Goal: Task Accomplishment & Management: Manage account settings

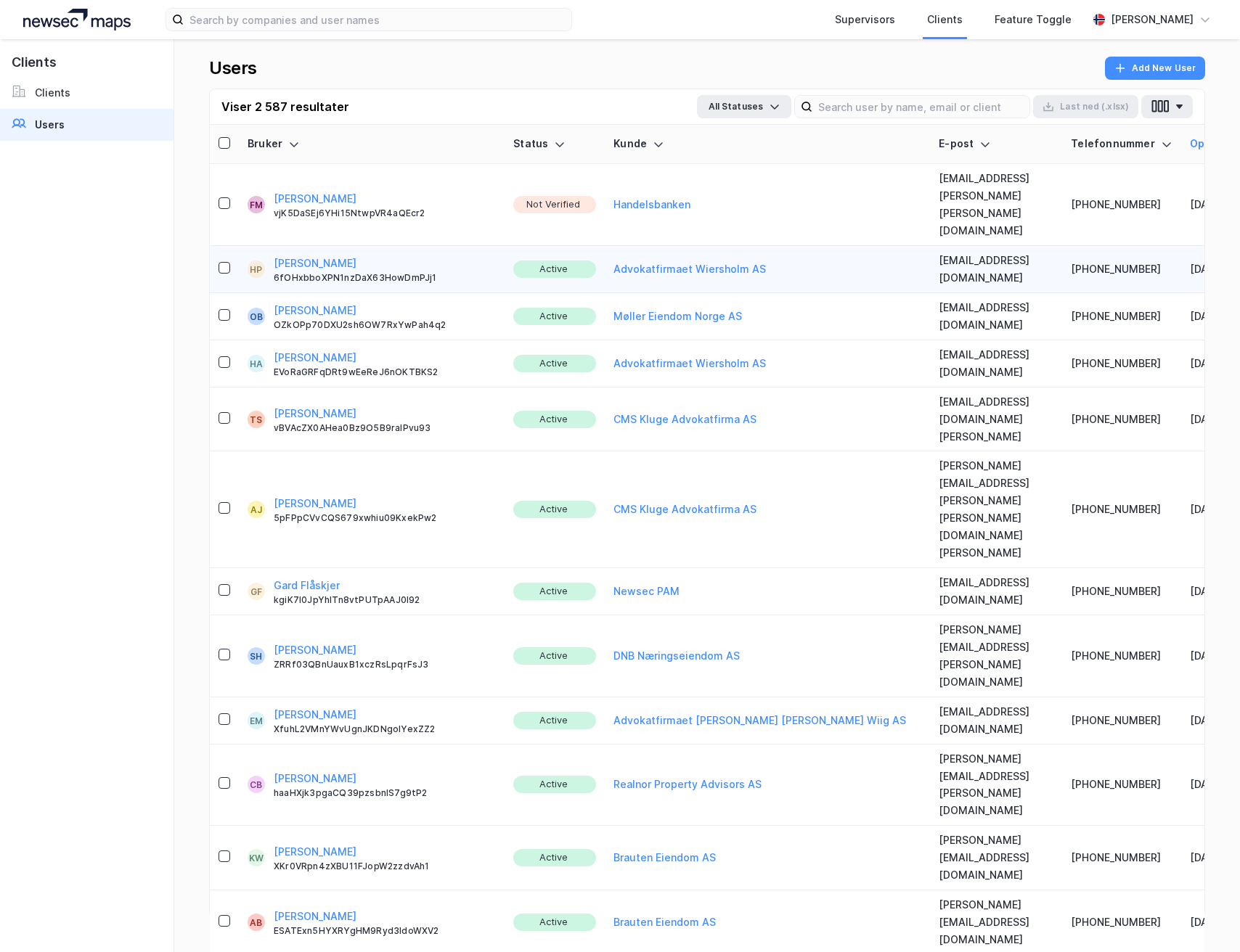
click at [302, 190] on button "[PERSON_NAME]" at bounding box center [315, 199] width 82 height 18
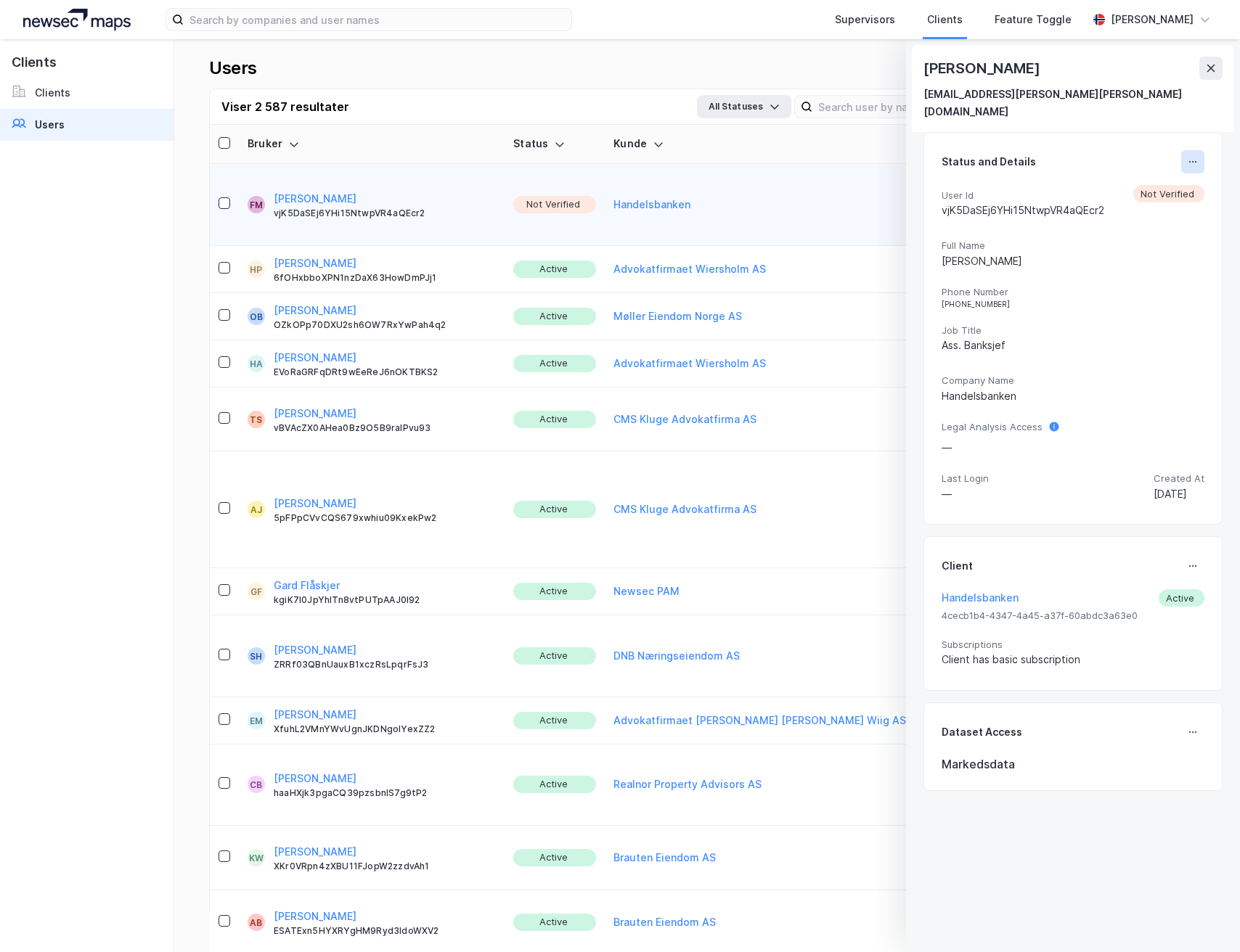
click at [1188, 150] on button at bounding box center [1193, 162] width 24 height 24
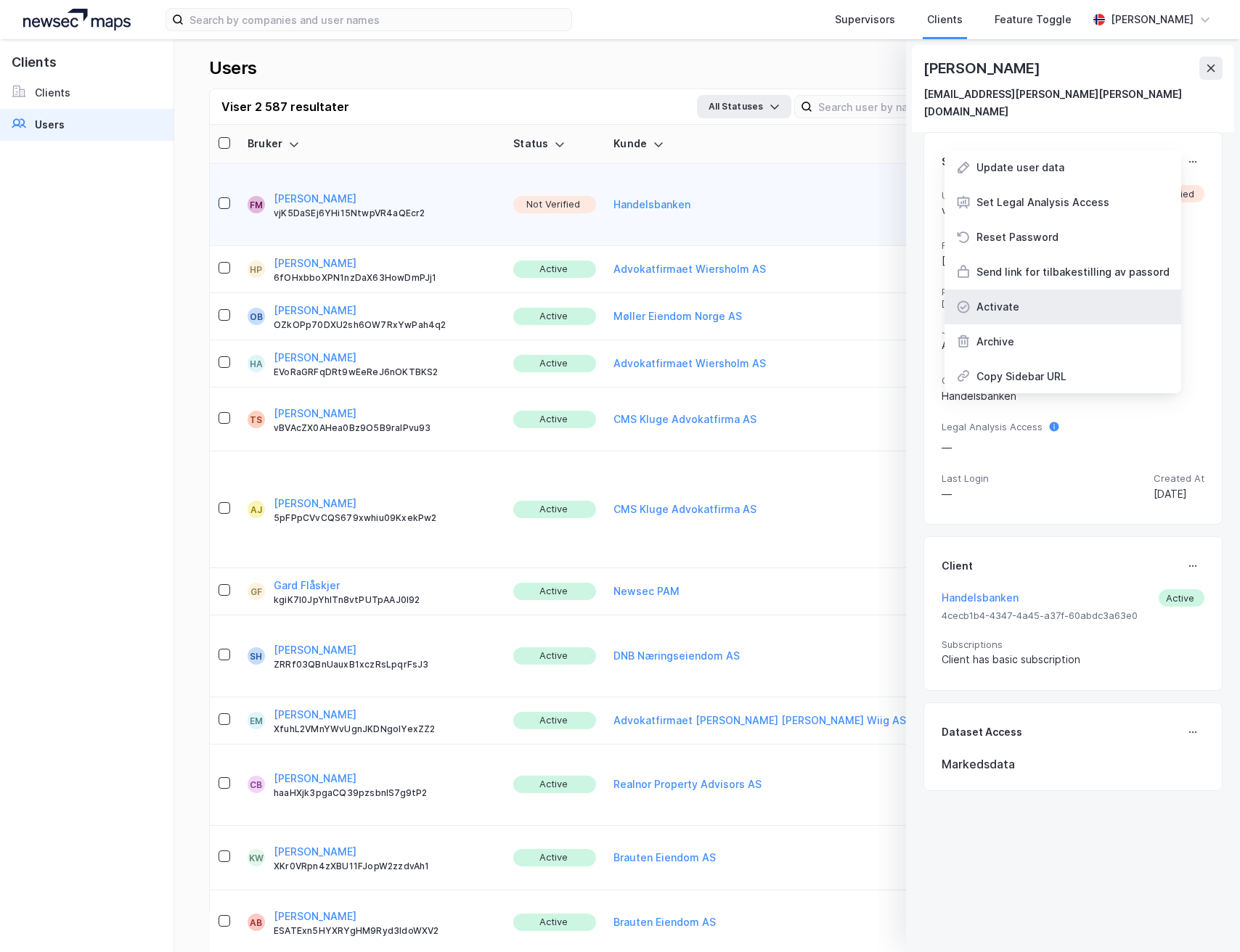
click at [1036, 293] on div "Activate" at bounding box center [1062, 306] width 237 height 34
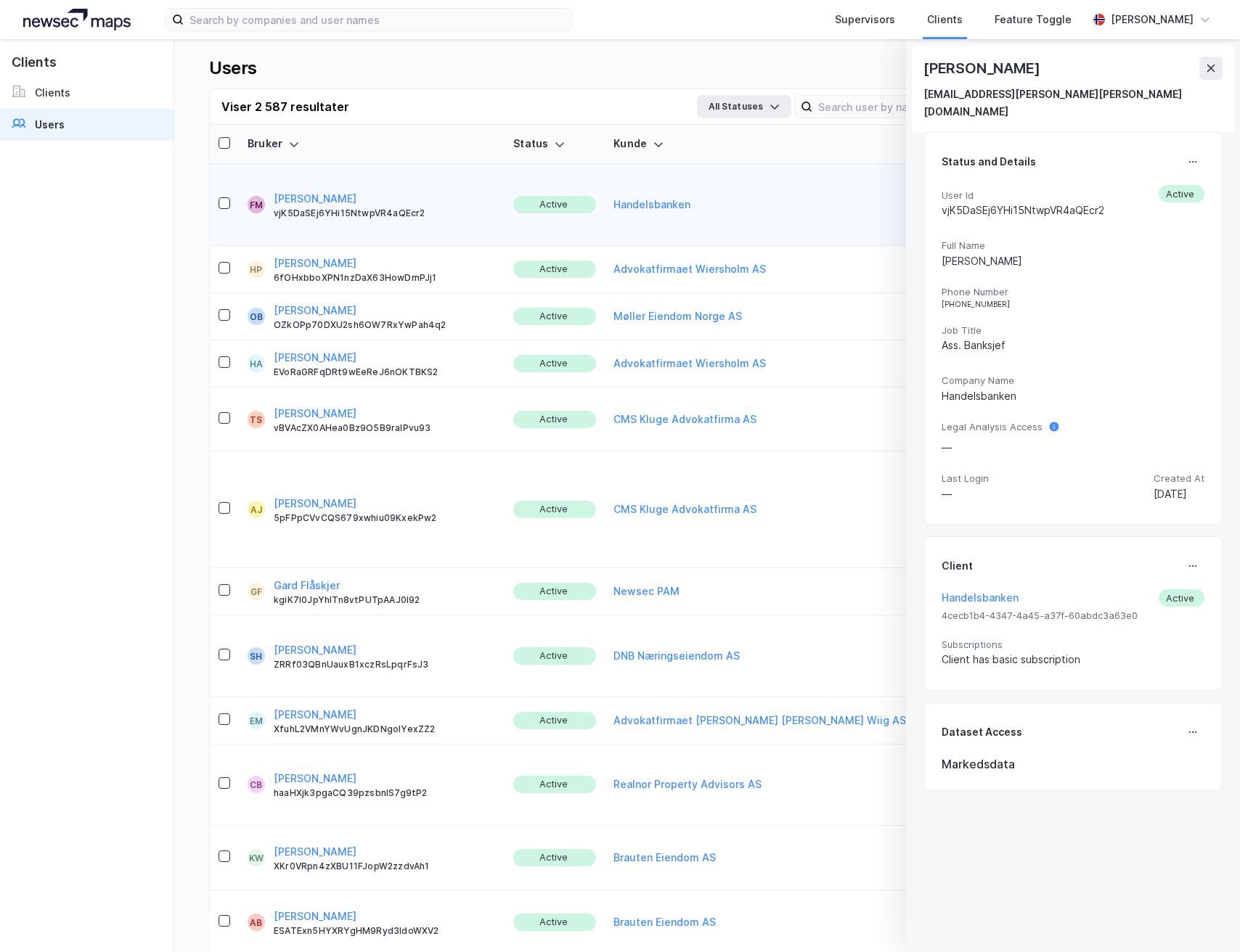
drag, startPoint x: 1206, startPoint y: 67, endPoint x: 573, endPoint y: 43, distance: 633.5
click at [1206, 67] on icon at bounding box center [1211, 69] width 12 height 12
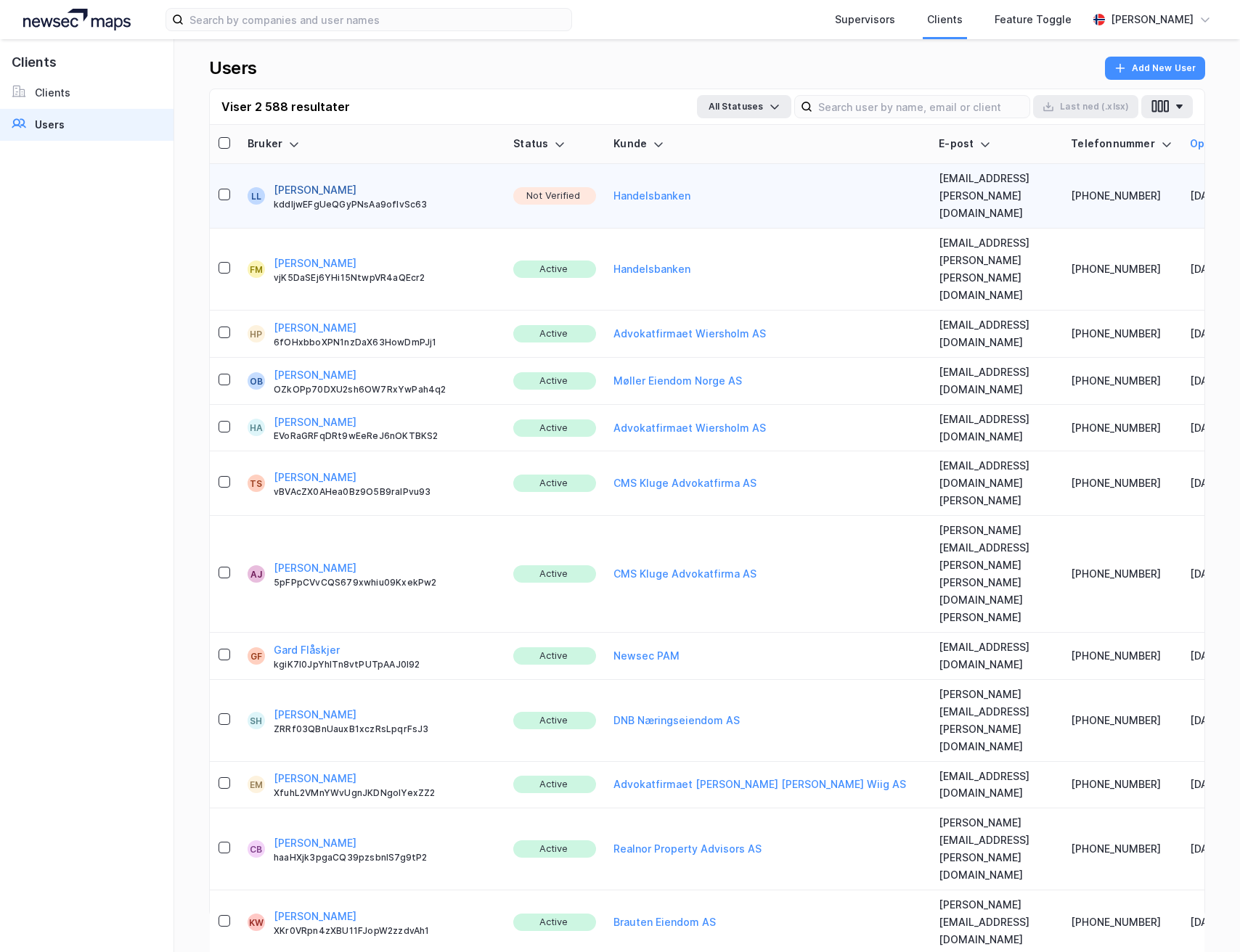
click at [325, 182] on button "[PERSON_NAME]" at bounding box center [315, 190] width 82 height 18
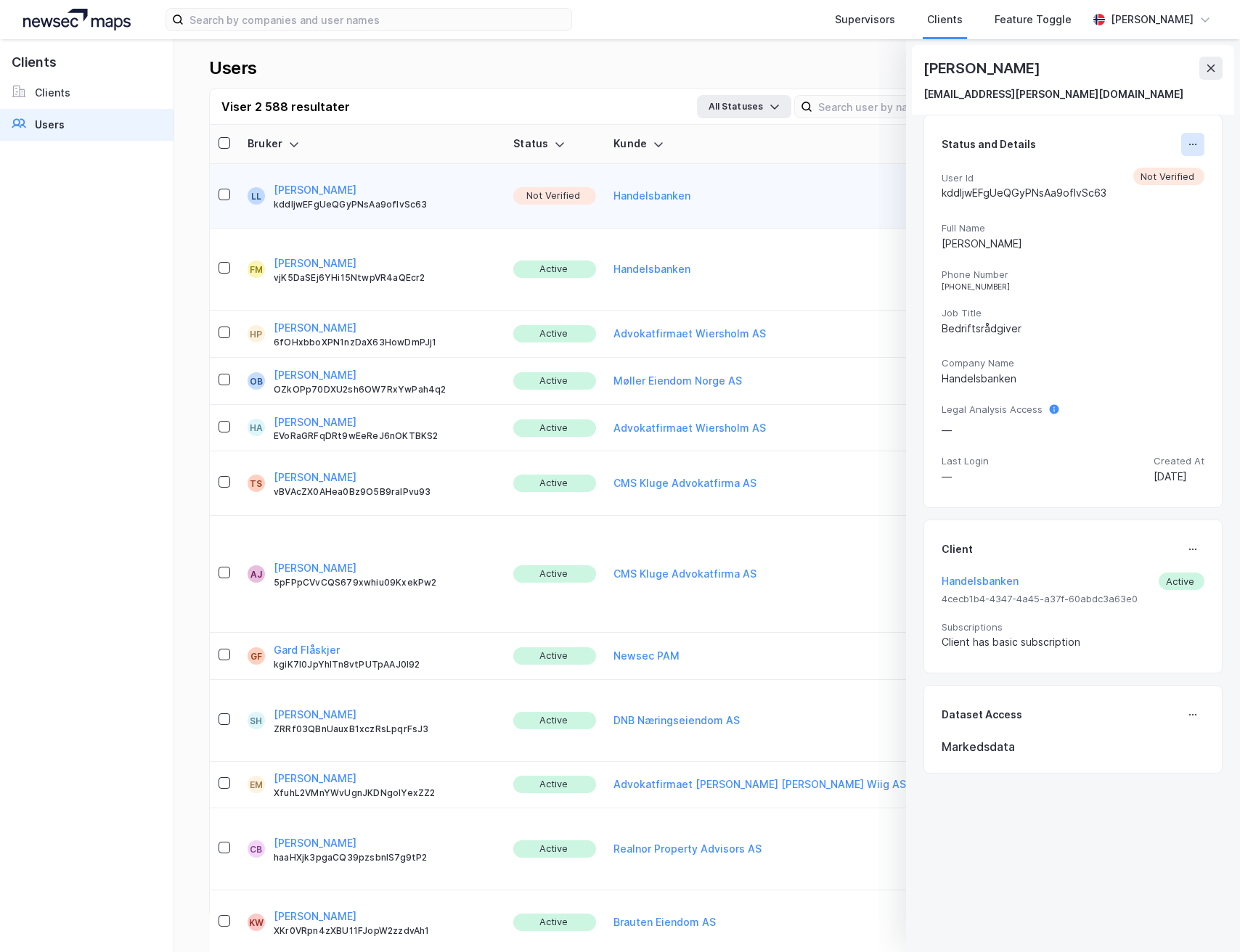
click at [1187, 142] on icon at bounding box center [1193, 144] width 12 height 12
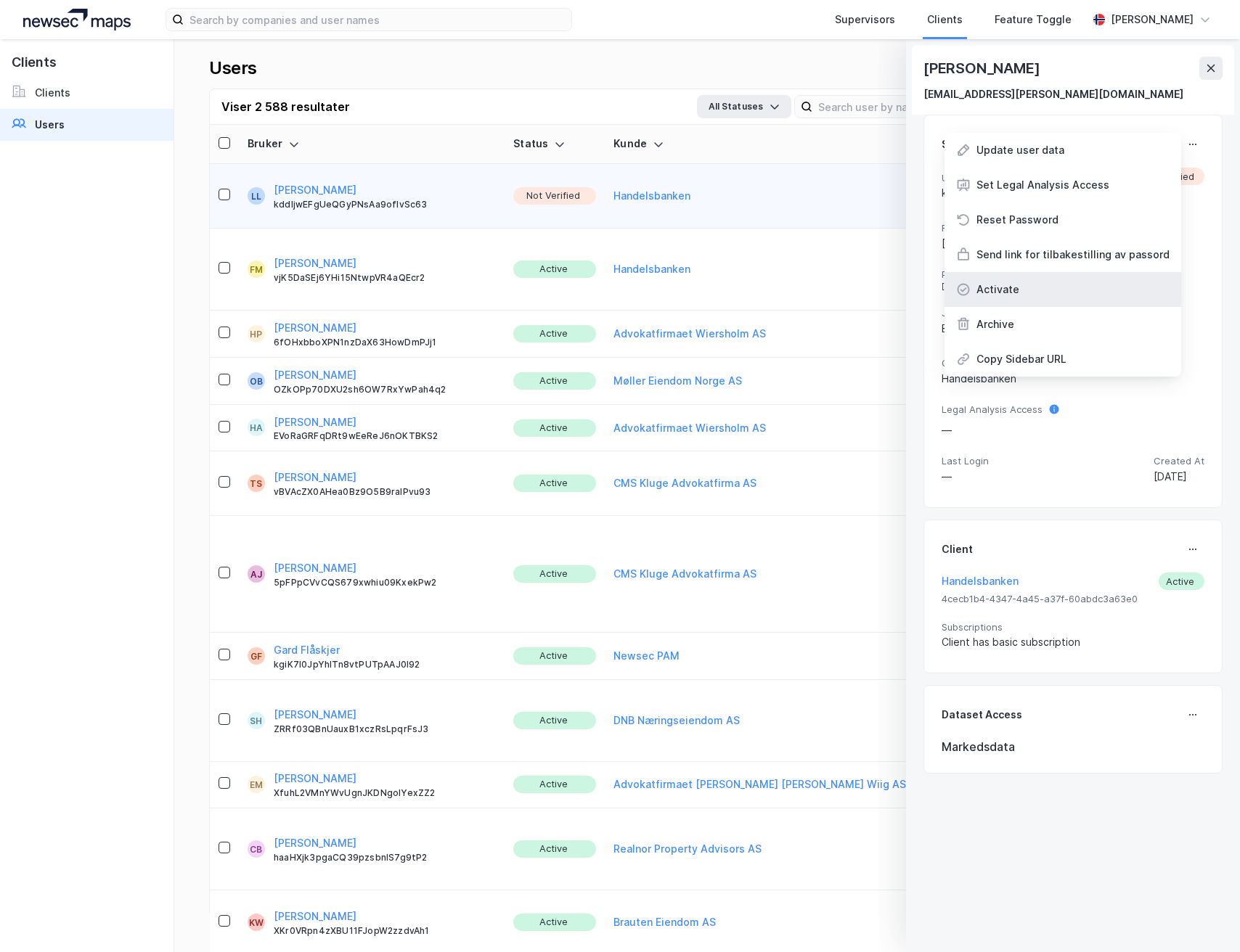
click at [1052, 284] on div "Activate" at bounding box center [1062, 289] width 237 height 34
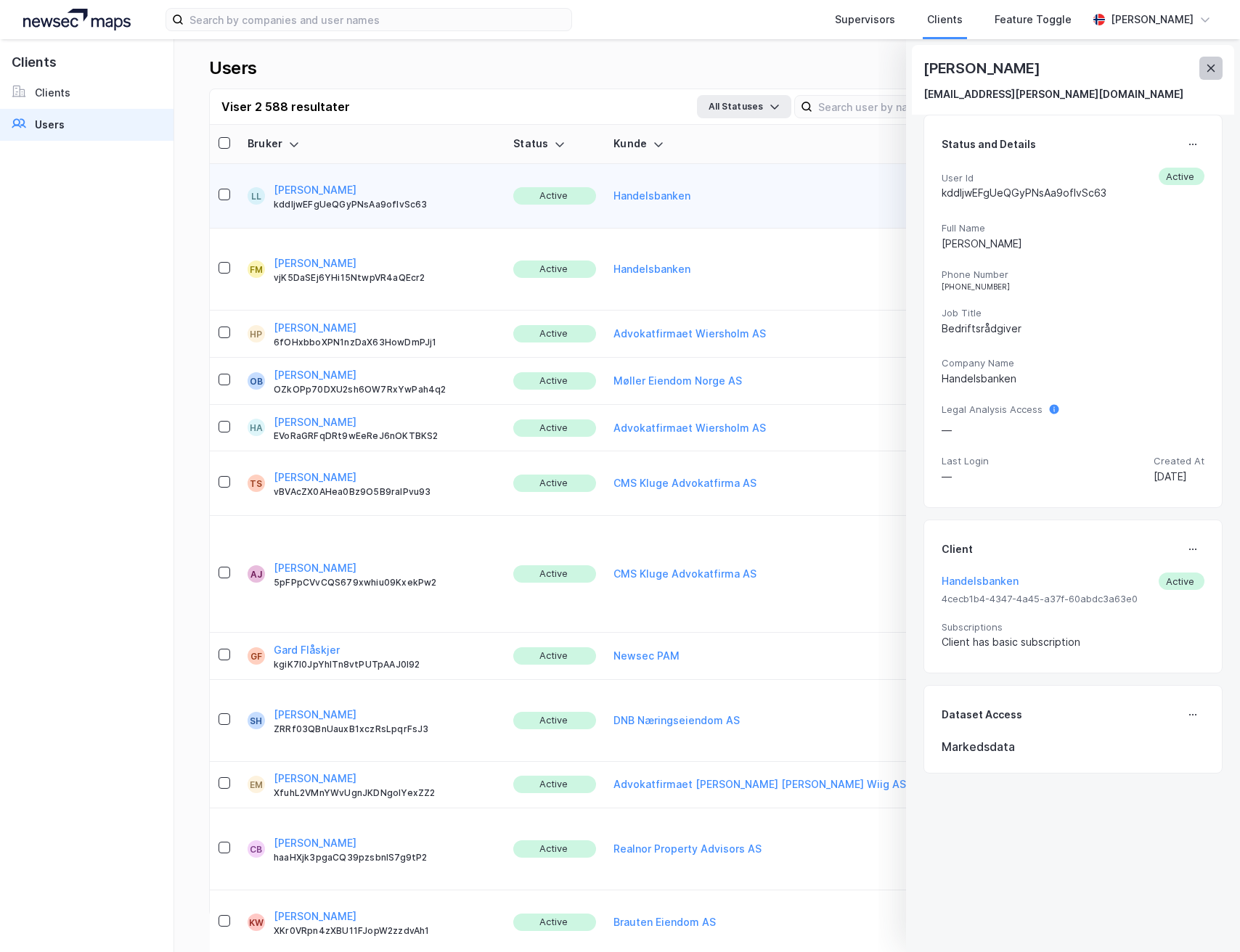
click at [1213, 69] on icon at bounding box center [1212, 68] width 8 height 7
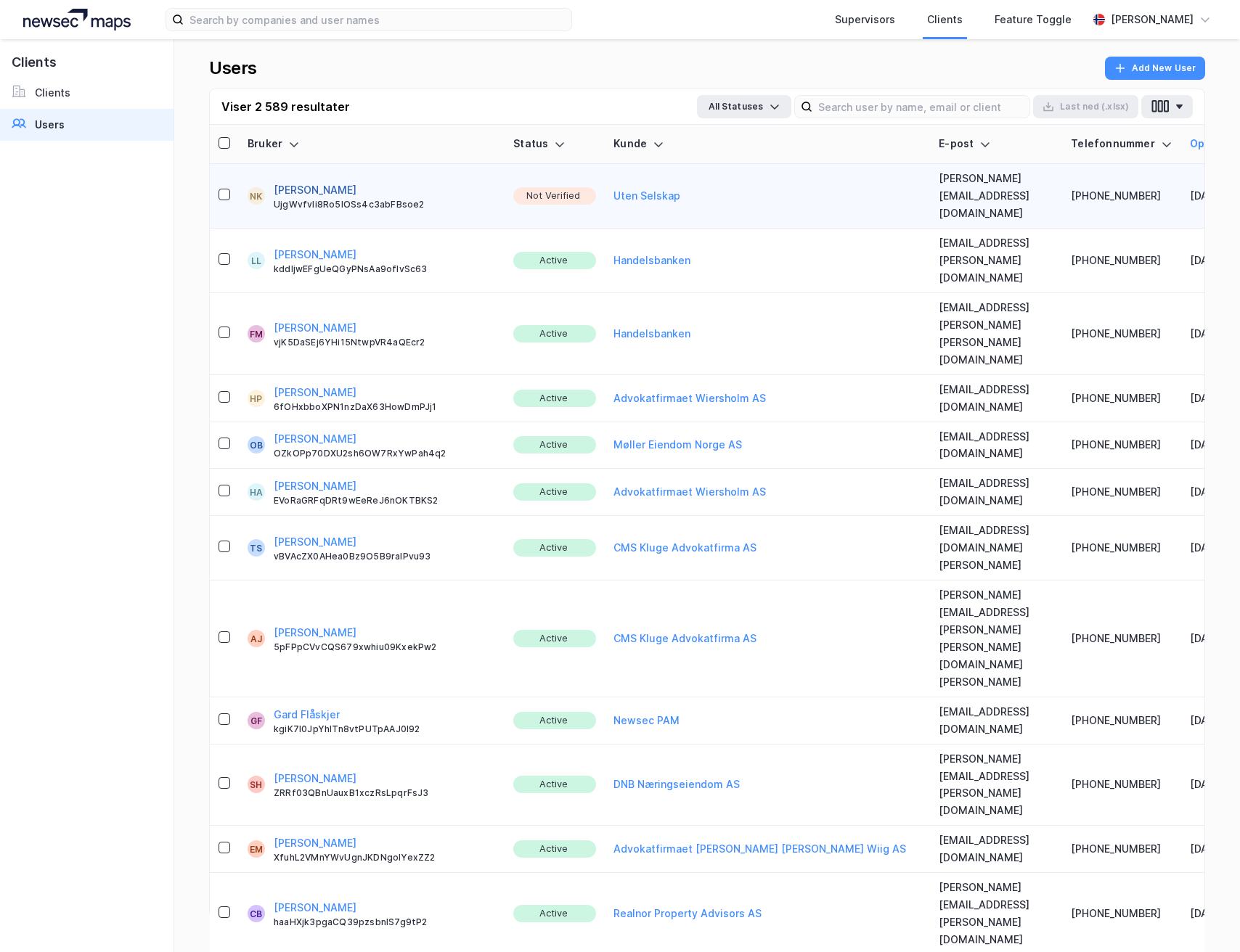
click at [308, 182] on button "Navdeep Kumar" at bounding box center [315, 190] width 82 height 18
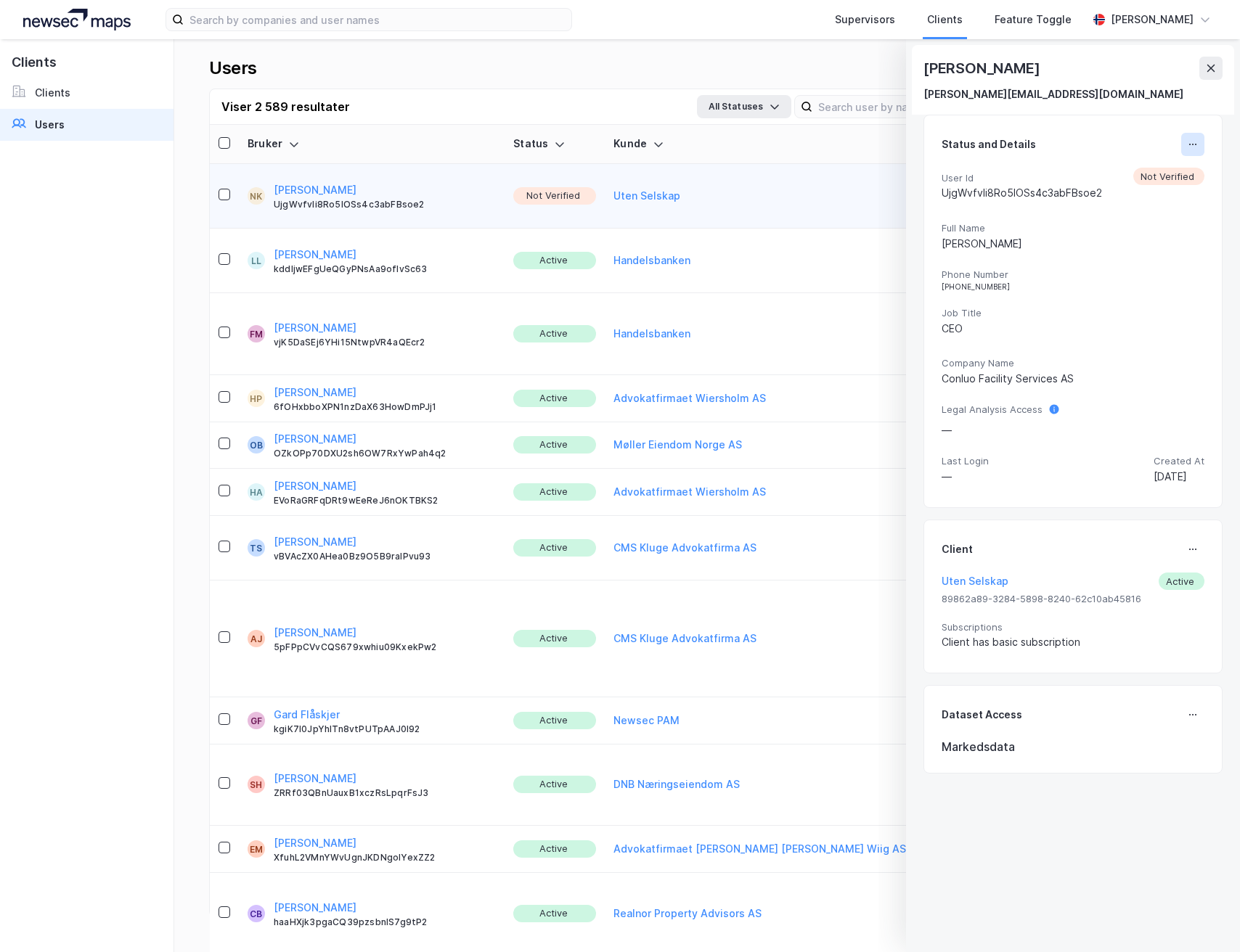
click at [1192, 144] on button at bounding box center [1193, 144] width 24 height 24
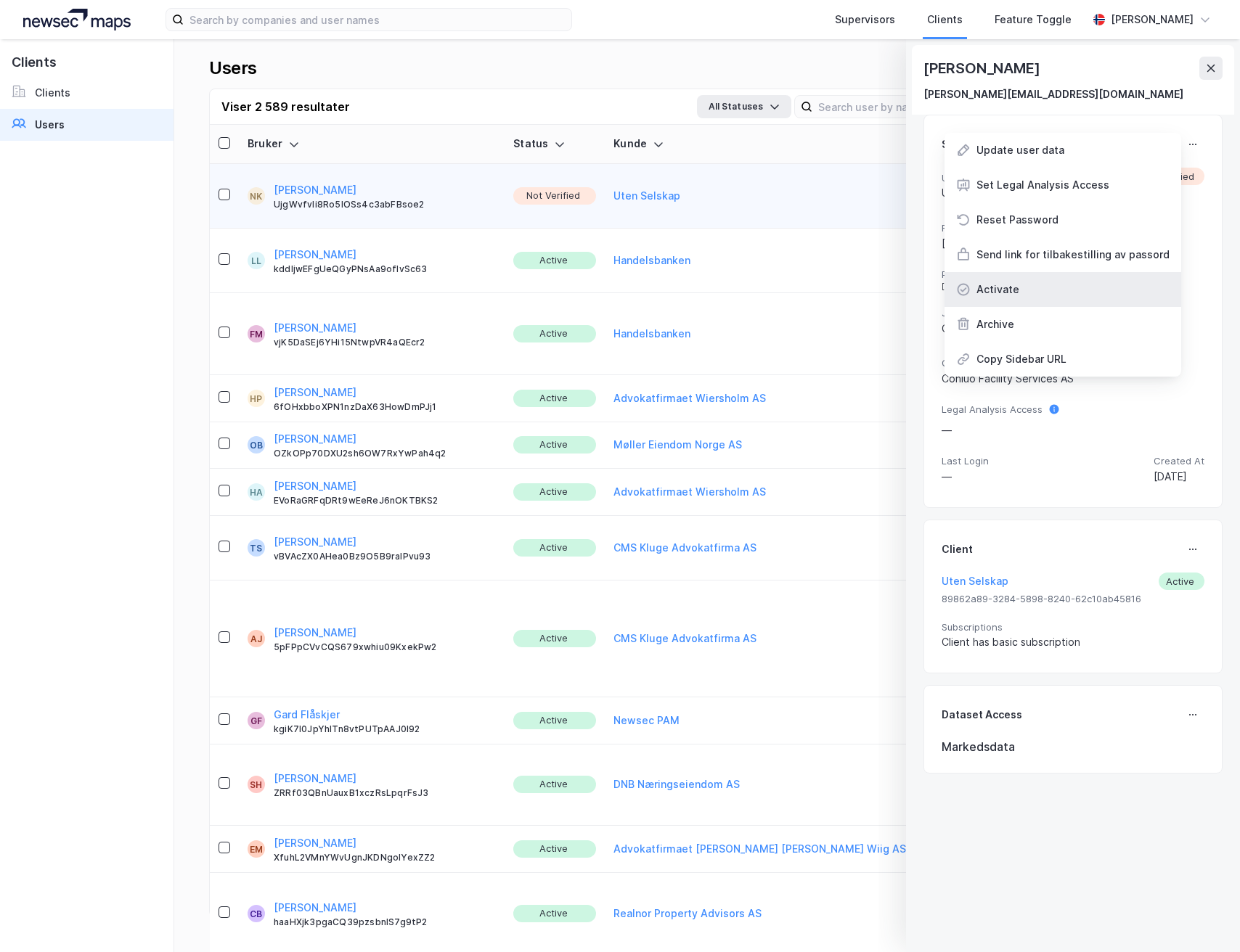
click at [1002, 291] on div "Activate" at bounding box center [998, 290] width 43 height 18
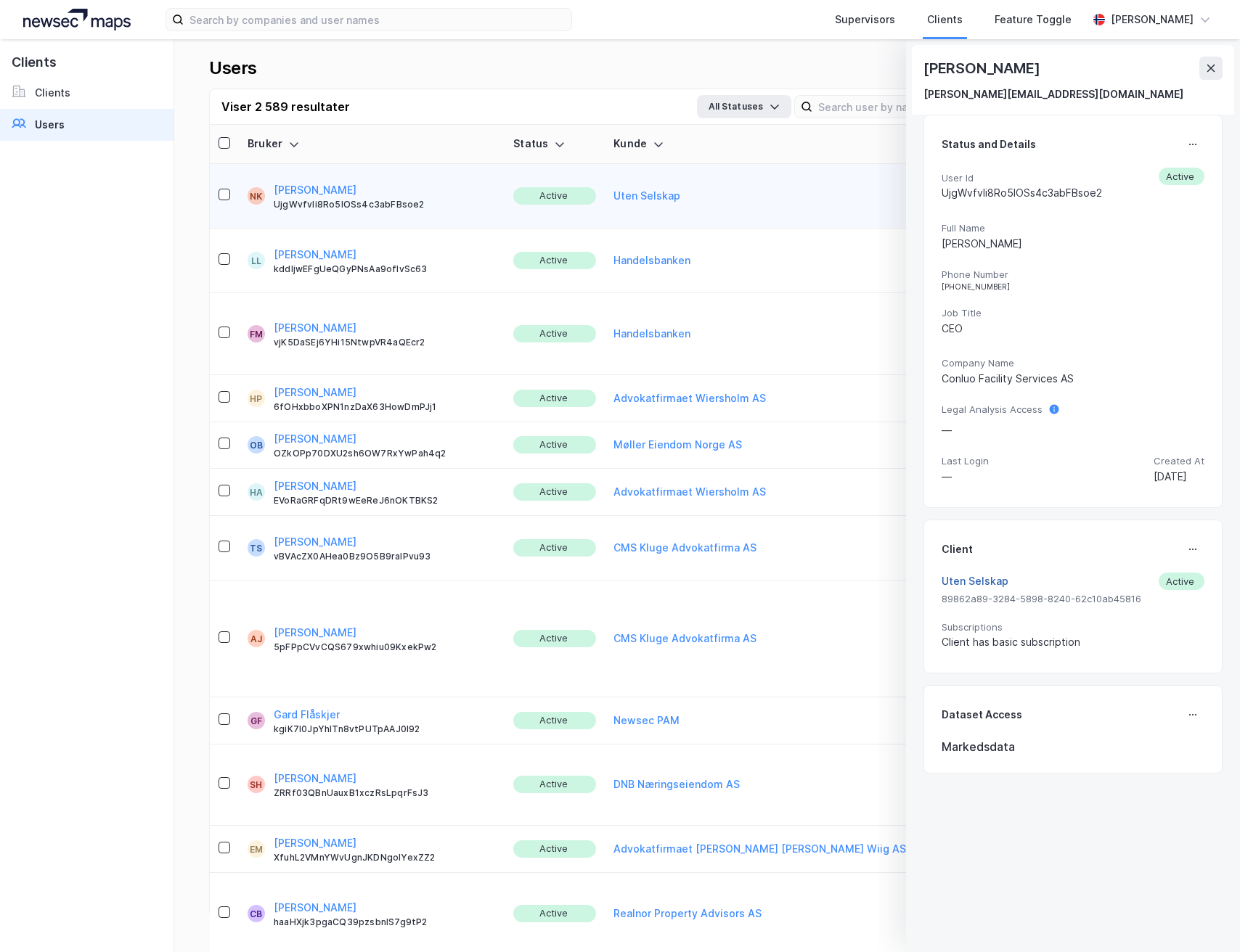
click at [966, 583] on button "Uten Selskap" at bounding box center [975, 581] width 67 height 18
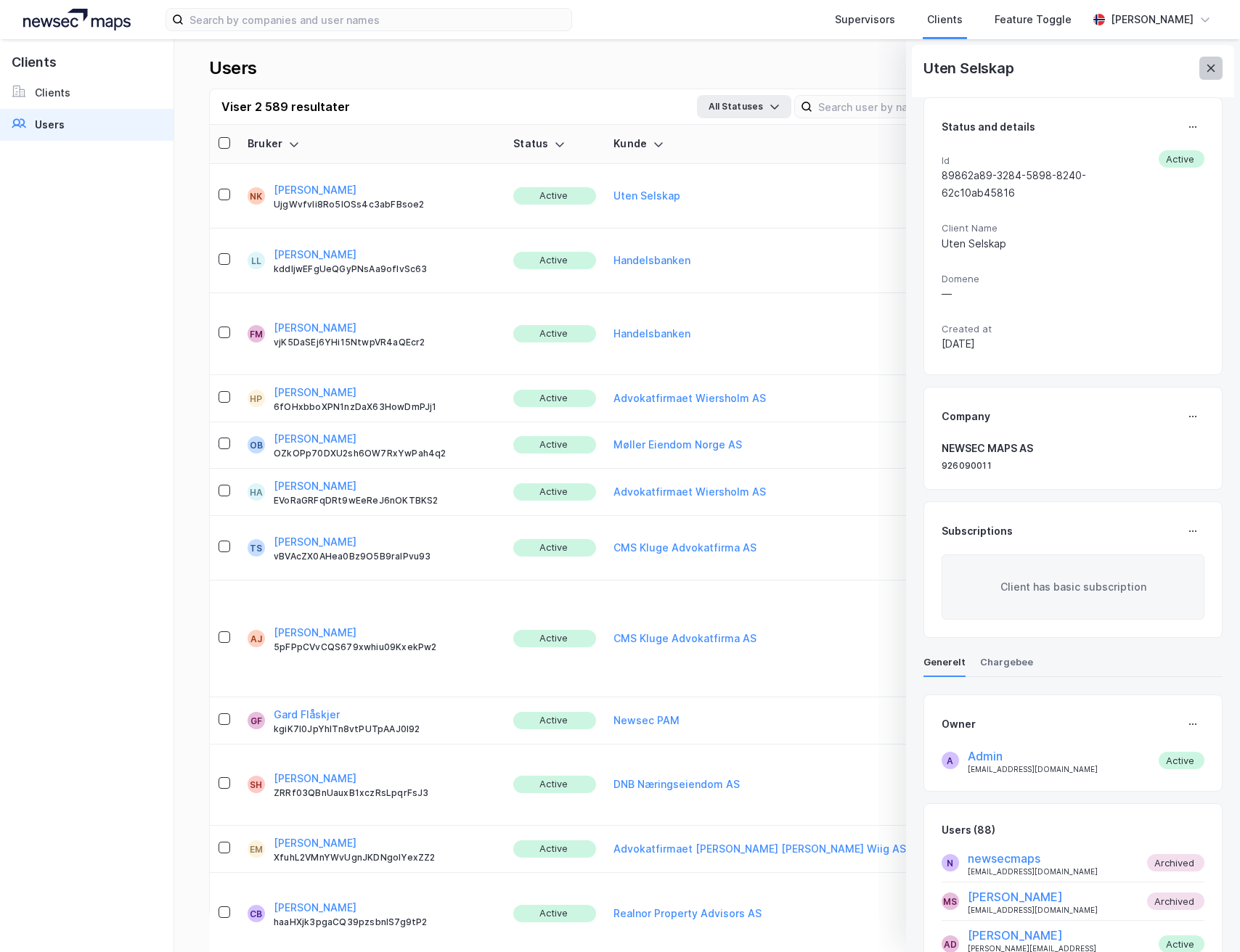
click at [1210, 69] on icon at bounding box center [1211, 69] width 12 height 12
